Goal: Task Accomplishment & Management: Use online tool/utility

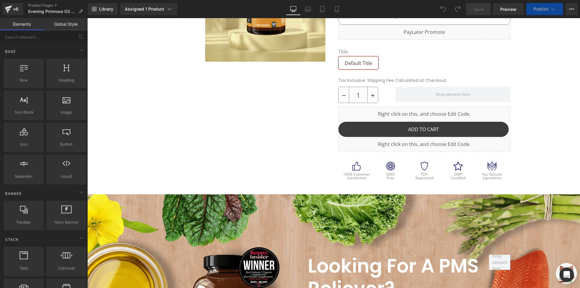
scroll to position [155, 0]
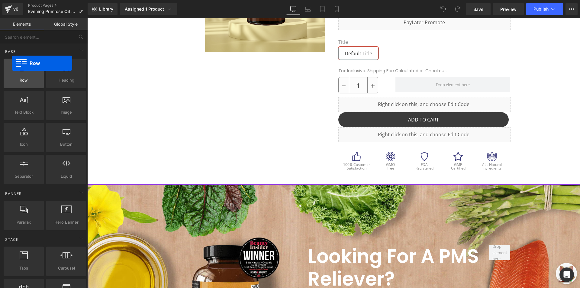
drag, startPoint x: 19, startPoint y: 81, endPoint x: 15, endPoint y: 65, distance: 16.2
click at [13, 64] on div "Row rows, columns, layouts, div" at bounding box center [24, 74] width 40 height 30
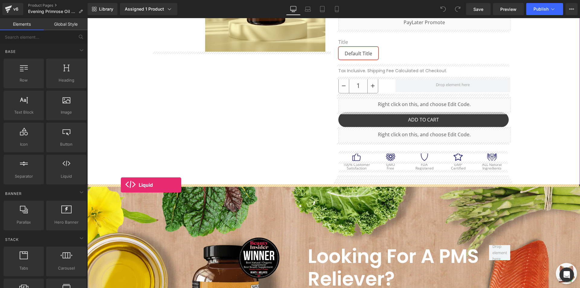
drag, startPoint x: 156, startPoint y: 196, endPoint x: 121, endPoint y: 185, distance: 36.9
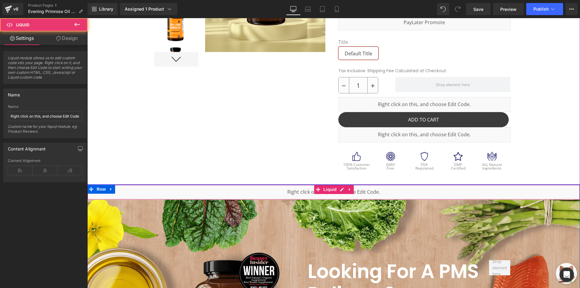
click at [270, 192] on div "Liquid" at bounding box center [333, 192] width 493 height 15
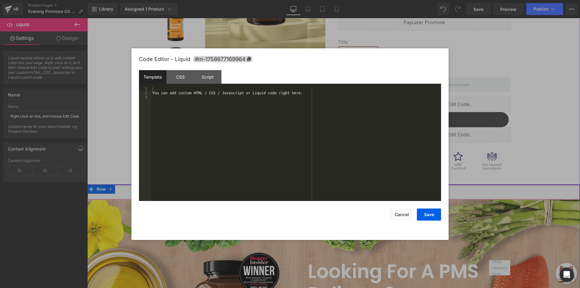
click at [342, 188] on ul "Liquid" at bounding box center [334, 189] width 40 height 9
click at [296, 135] on div "You can add custom HTML / CSS / Javascript or Liquid code right here." at bounding box center [296, 148] width 290 height 123
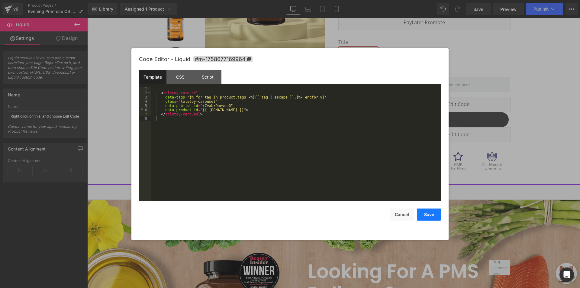
drag, startPoint x: 431, startPoint y: 213, endPoint x: 432, endPoint y: 208, distance: 5.3
click at [430, 212] on button "Save" at bounding box center [429, 215] width 24 height 12
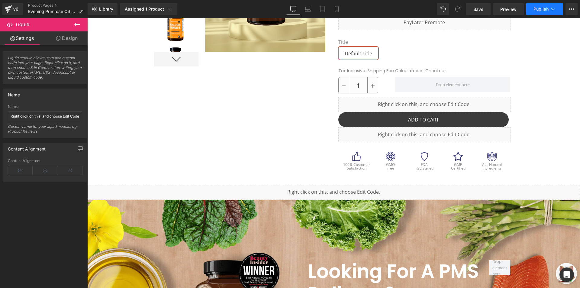
click at [547, 5] on button "Publish" at bounding box center [544, 9] width 37 height 12
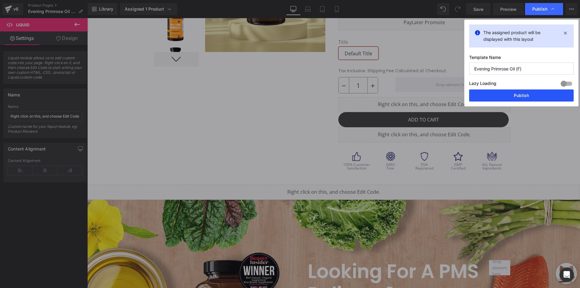
drag, startPoint x: 504, startPoint y: 94, endPoint x: 403, endPoint y: 75, distance: 102.9
click at [504, 94] on button "Publish" at bounding box center [521, 95] width 105 height 12
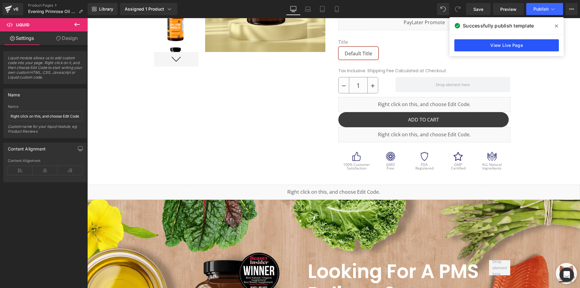
click at [490, 51] on link "View Live Page" at bounding box center [506, 45] width 105 height 12
